Goal: Navigation & Orientation: Find specific page/section

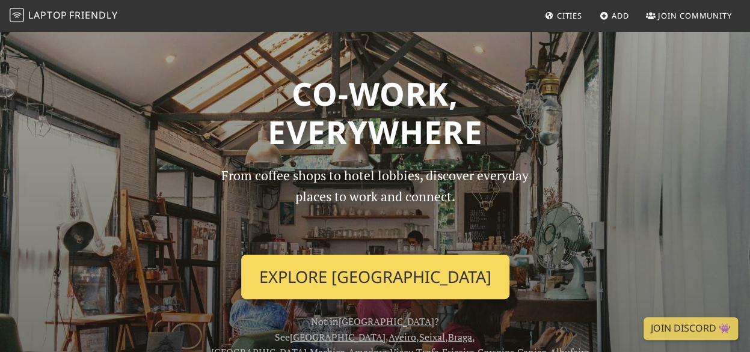
click at [361, 274] on link "Explore [GEOGRAPHIC_DATA]" at bounding box center [375, 277] width 268 height 44
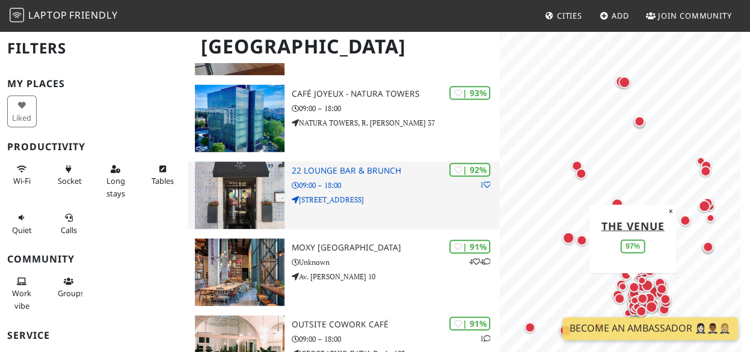
scroll to position [361, 0]
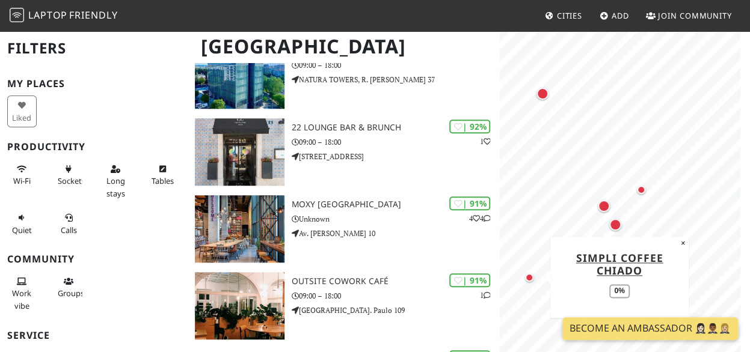
click at [527, 281] on div "Map marker" at bounding box center [529, 278] width 14 height 14
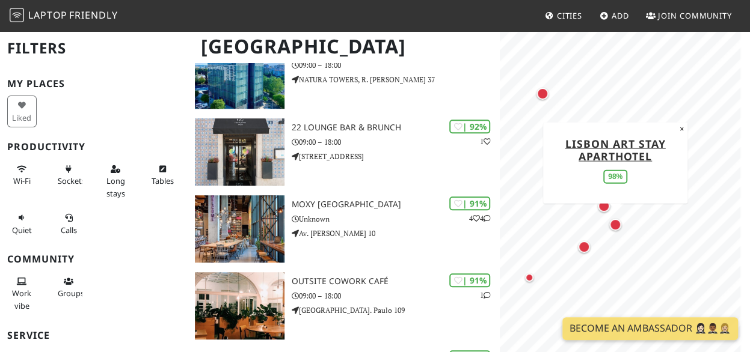
click at [615, 224] on div "Map marker" at bounding box center [615, 225] width 12 height 12
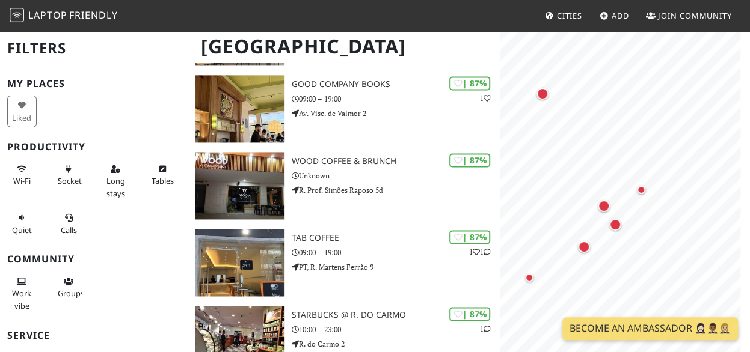
scroll to position [842, 0]
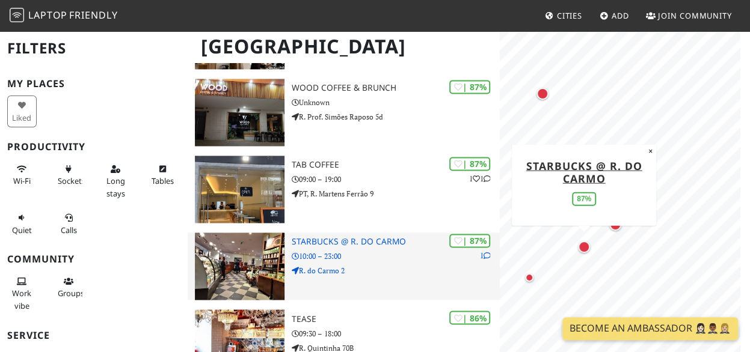
click at [256, 267] on img at bounding box center [240, 266] width 90 height 67
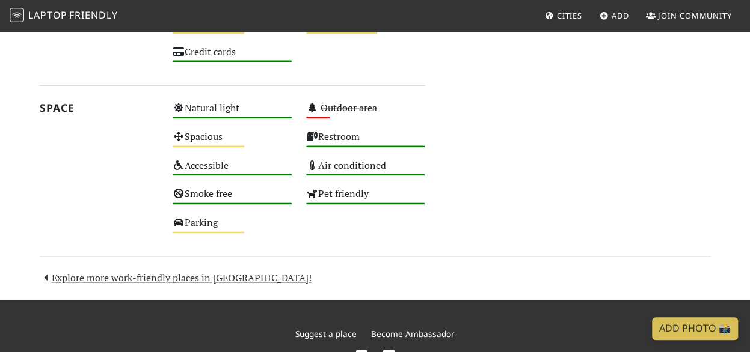
scroll to position [740, 0]
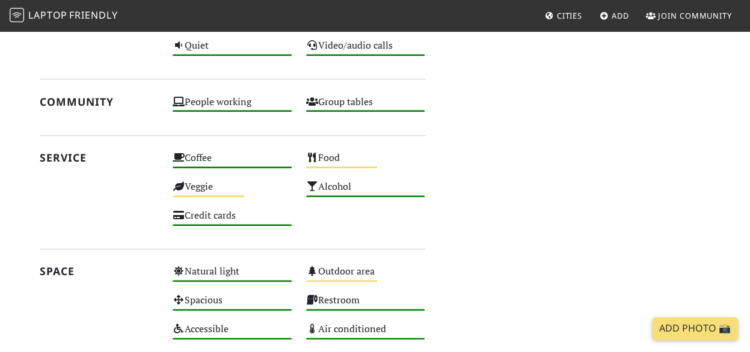
scroll to position [590, 0]
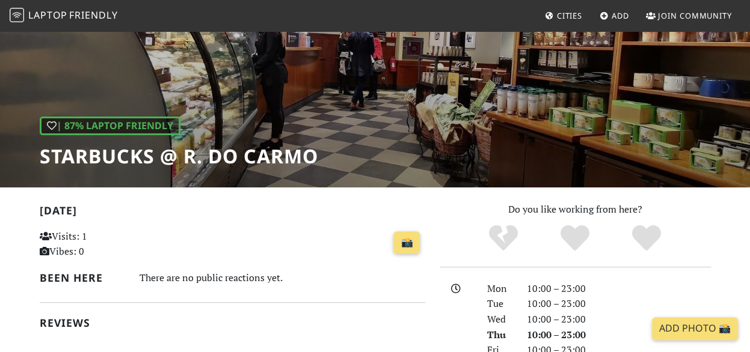
scroll to position [120, 0]
